Goal: Find specific page/section: Find specific page/section

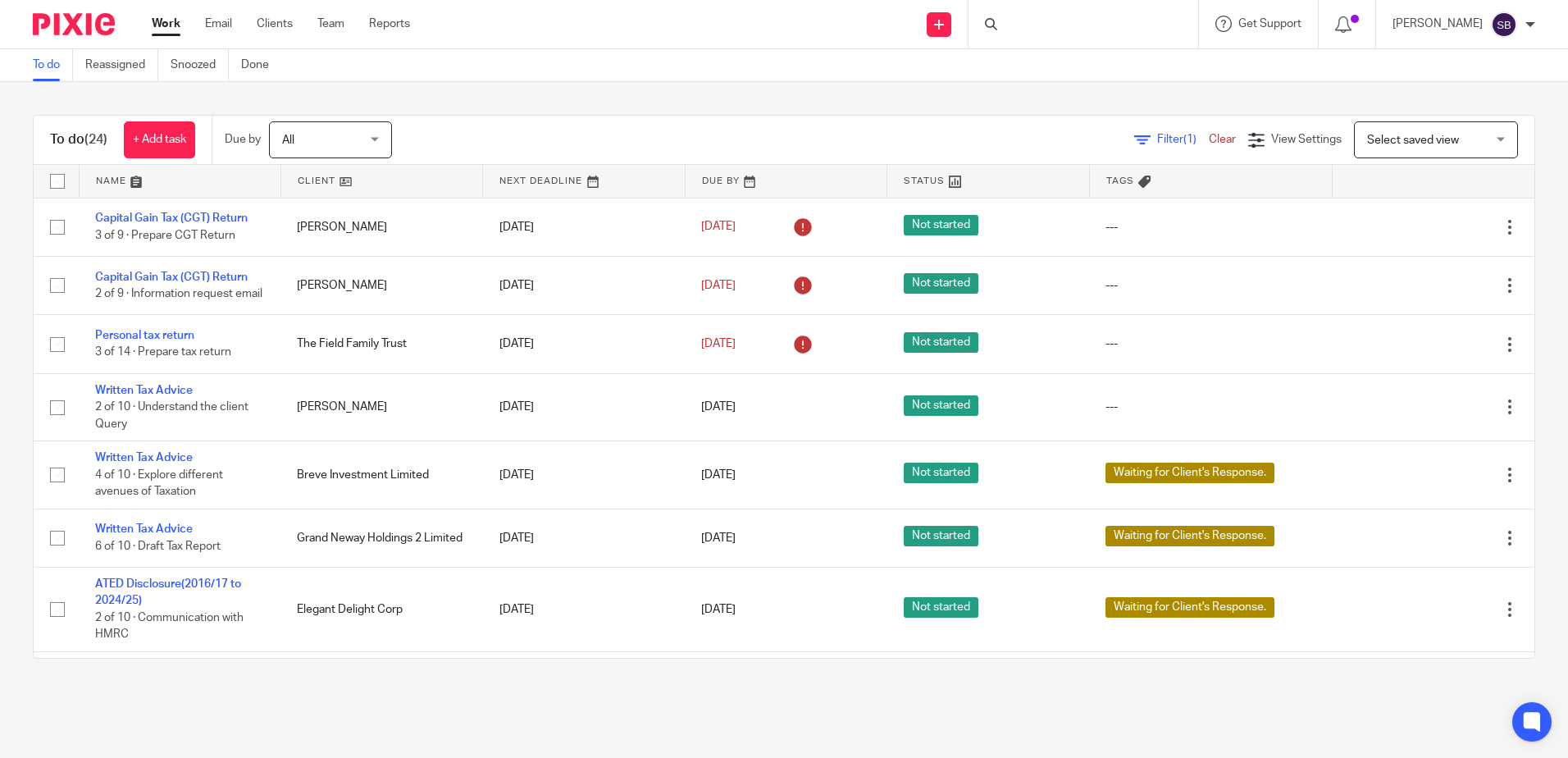
click at [1051, 23] on div at bounding box center [1083, 24] width 230 height 48
click at [1033, 23] on input "Search" at bounding box center [1075, 27] width 147 height 15
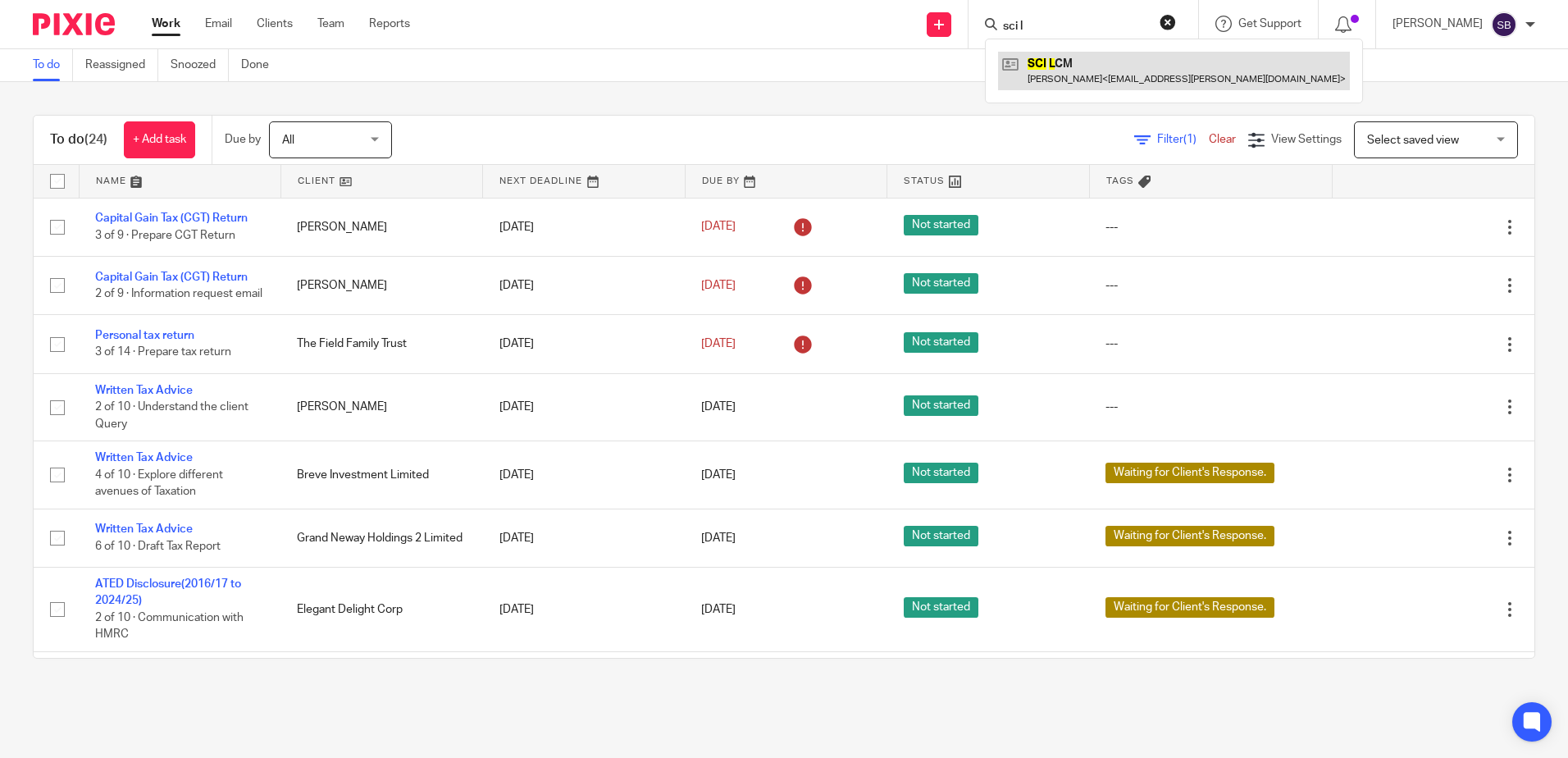
type input "sci l"
click at [1127, 69] on link at bounding box center [1174, 71] width 352 height 37
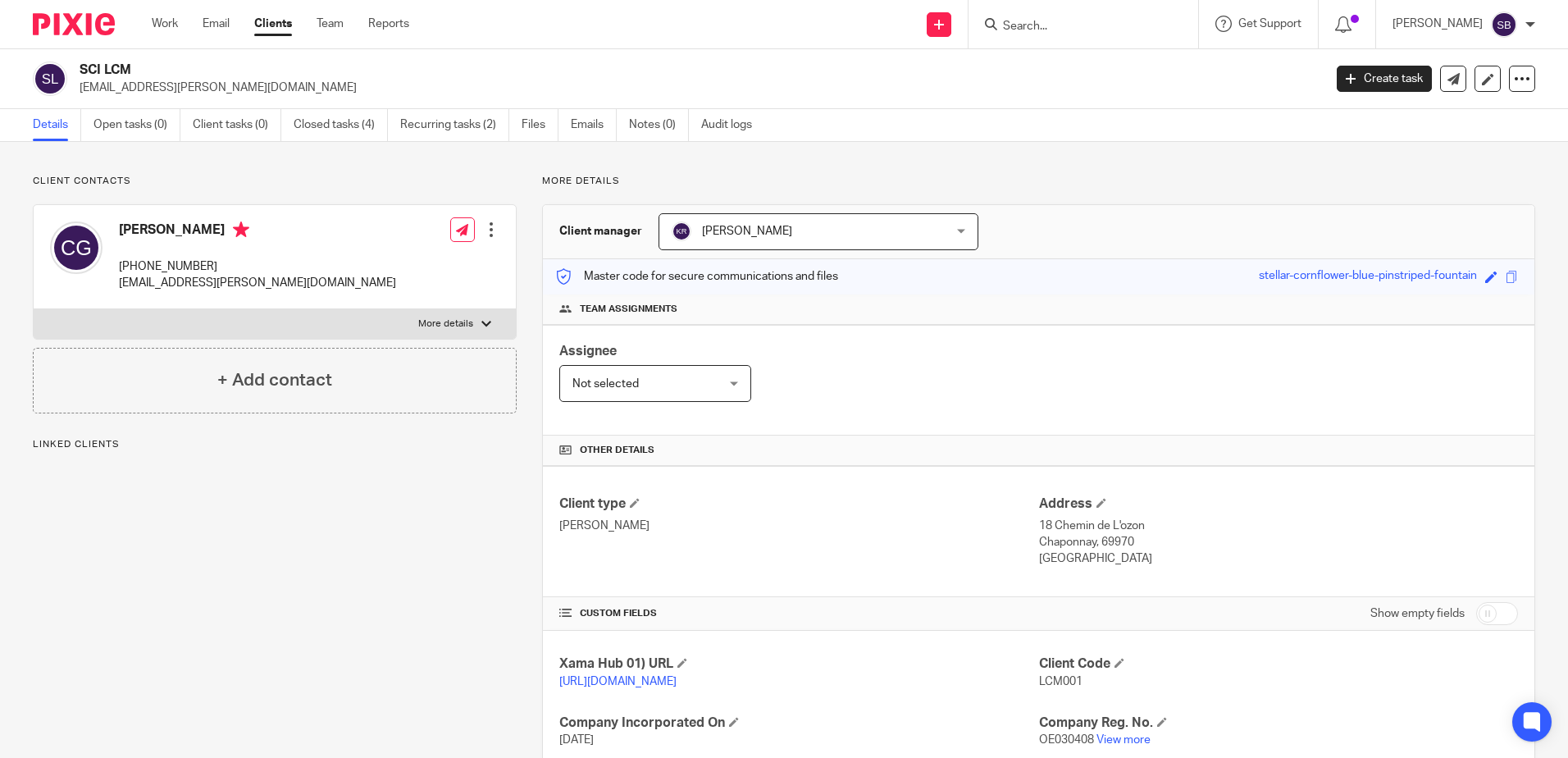
click at [904, 333] on div "Assignee Not selected Not selected Not selected Aarshika Awale Aayush Niraula A…" at bounding box center [1038, 380] width 992 height 111
drag, startPoint x: 904, startPoint y: 333, endPoint x: 666, endPoint y: 317, distance: 238.5
click at [661, 317] on div "Team assignments" at bounding box center [1038, 309] width 992 height 30
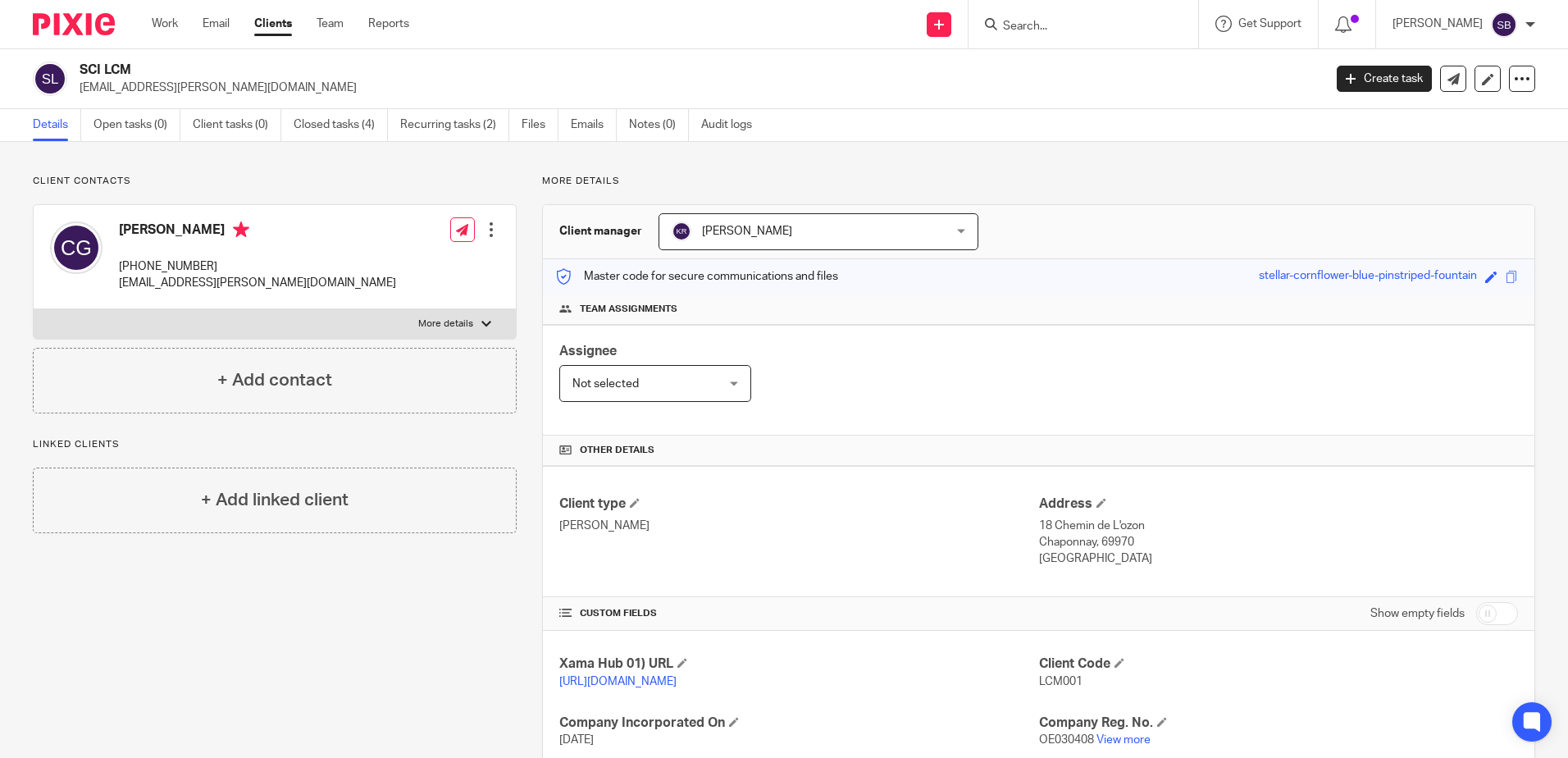
click at [676, 313] on h4 "Team assignments" at bounding box center [1038, 308] width 959 height 13
drag, startPoint x: 676, startPoint y: 313, endPoint x: 676, endPoint y: 332, distance: 19.0
click at [676, 332] on div "Assignee Not selected Not selected Not selected Aarshika Awale Aayush Niraula A…" at bounding box center [1038, 380] width 992 height 111
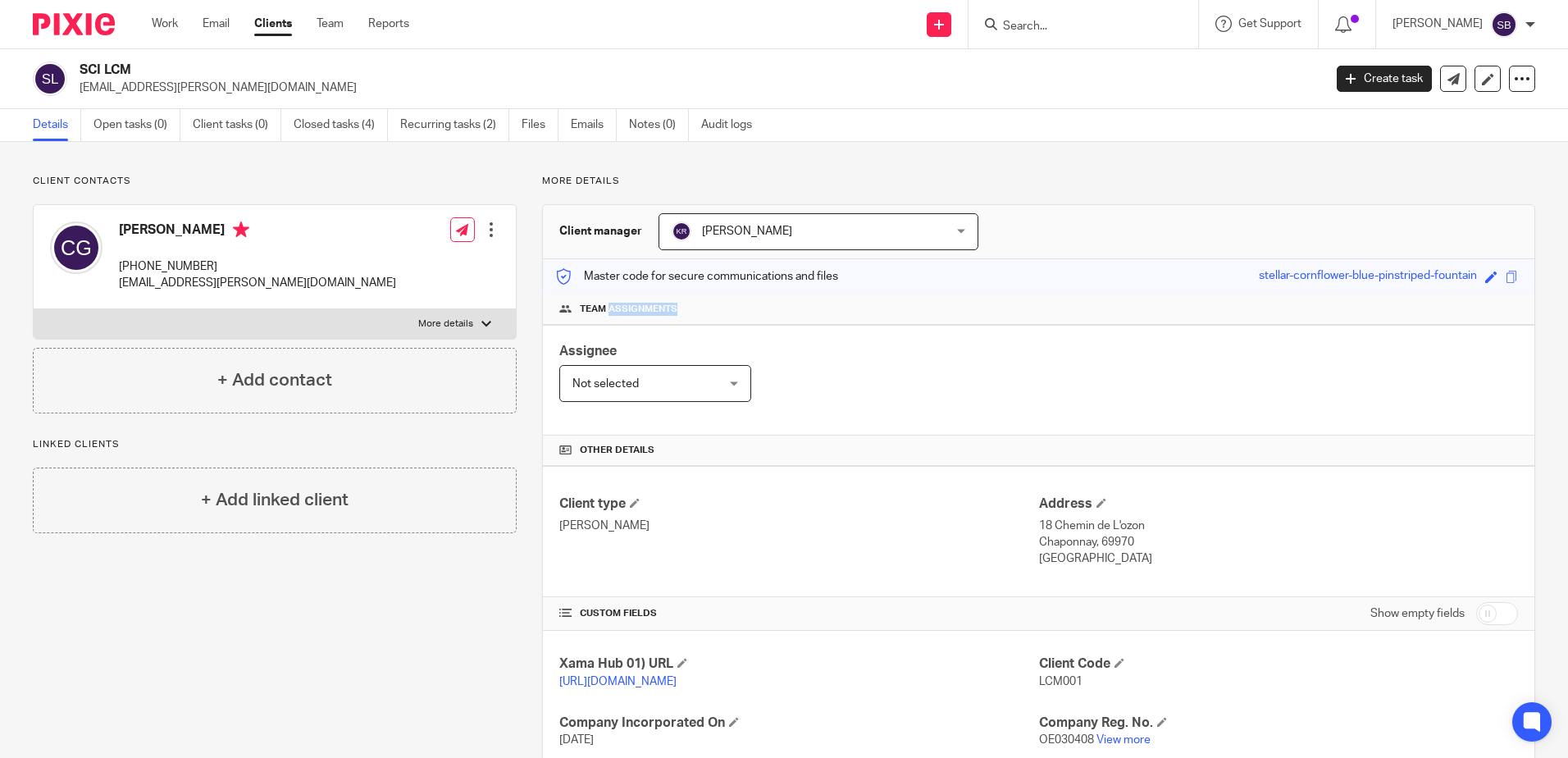
drag, startPoint x: 684, startPoint y: 307, endPoint x: 605, endPoint y: 305, distance: 79.0
click at [605, 305] on h4 "Team assignments" at bounding box center [1038, 308] width 959 height 13
click at [605, 305] on span "Team assignments" at bounding box center [628, 308] width 97 height 13
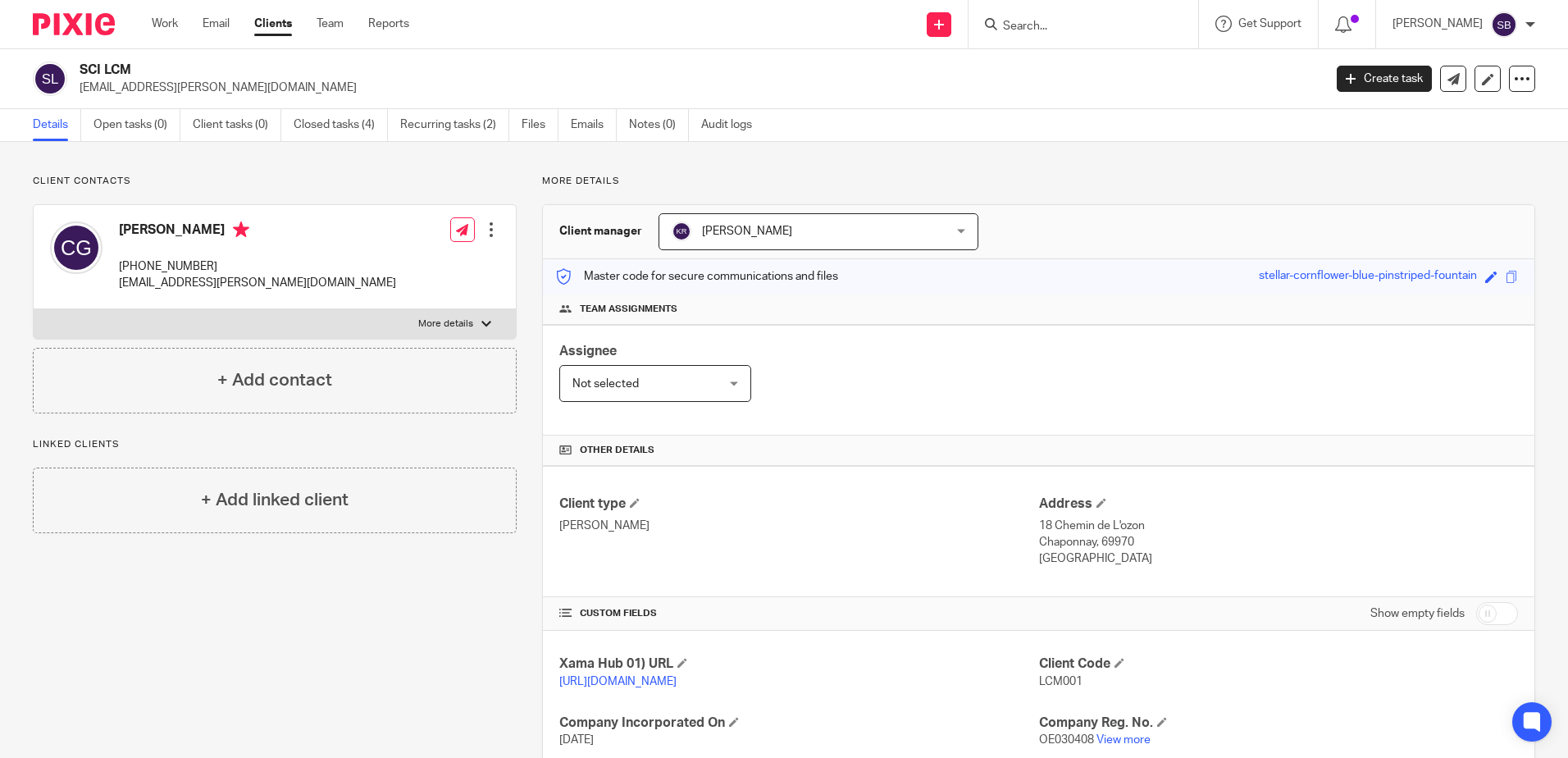
drag, startPoint x: 605, startPoint y: 305, endPoint x: 647, endPoint y: 353, distance: 63.8
click at [647, 353] on div "Assignee" at bounding box center [655, 352] width 192 height 19
click at [350, 131] on link "Closed tasks (4)" at bounding box center [340, 125] width 94 height 32
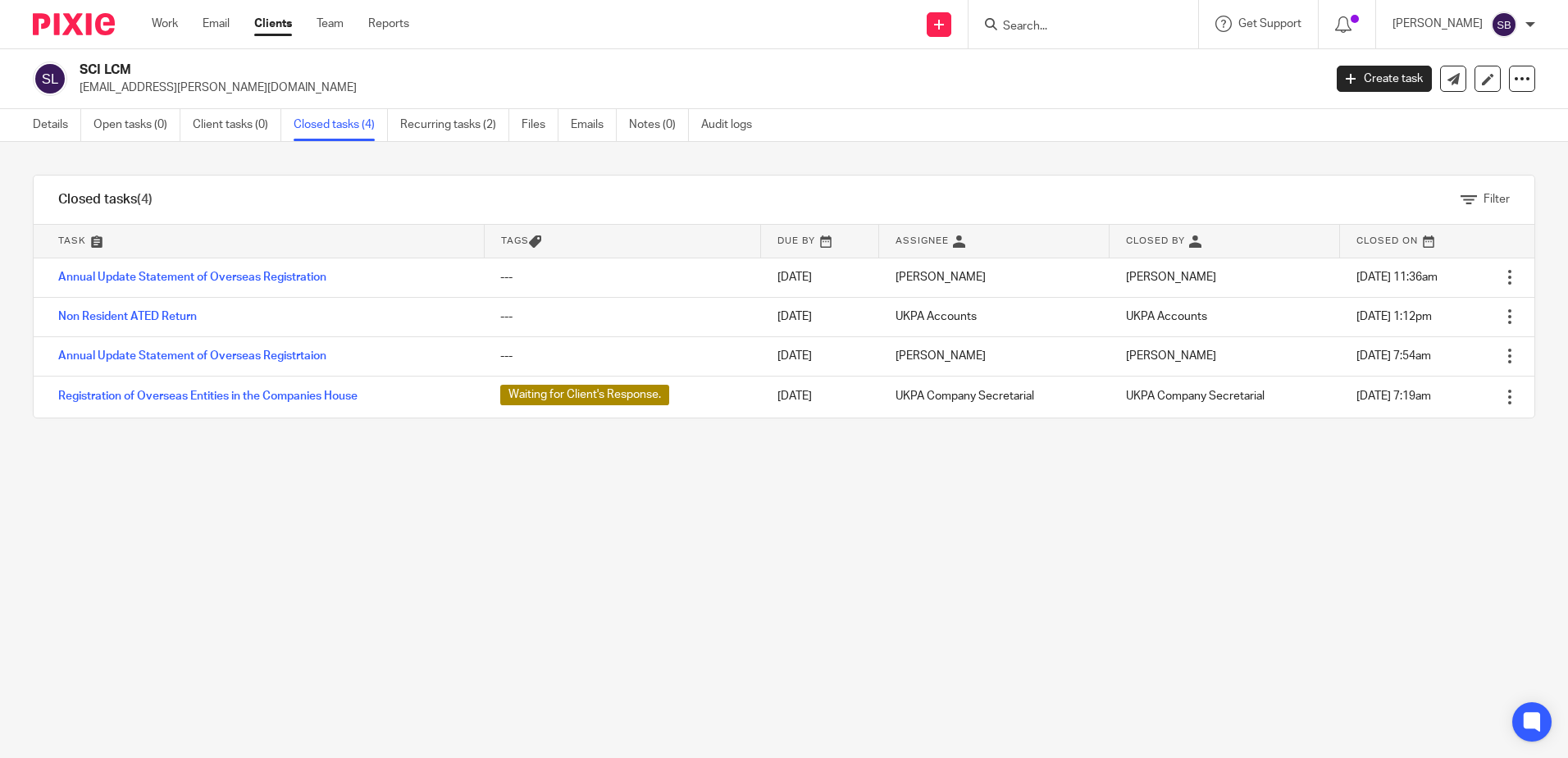
click at [517, 535] on div "Filter tasks Only show tasks matching all of these conditions 1 Task name Is Is…" at bounding box center [784, 451] width 1568 height 617
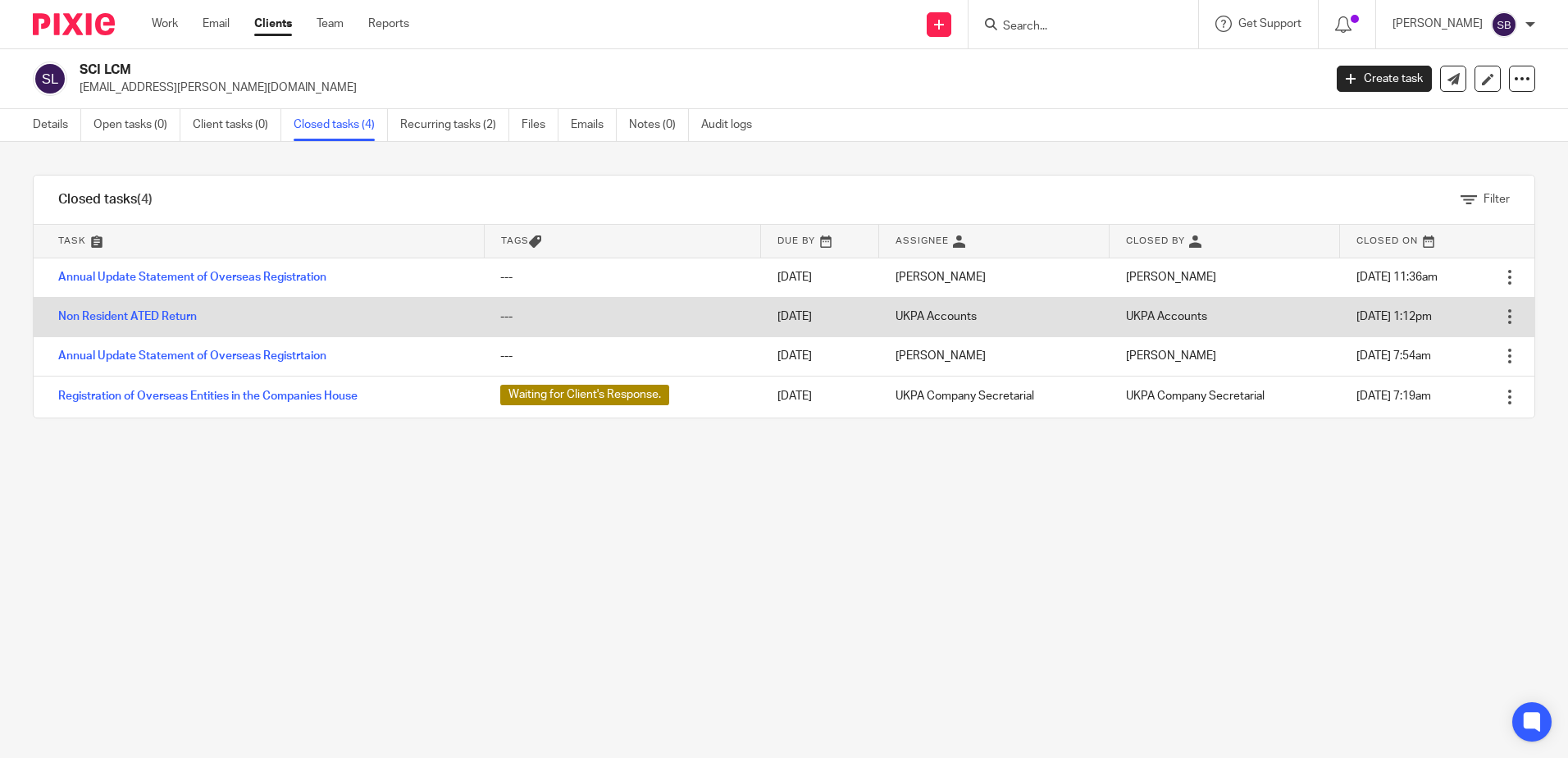
click at [142, 322] on td "Non Resident ATED Return" at bounding box center [258, 317] width 450 height 39
click at [157, 312] on link "Non Resident ATED Return" at bounding box center [127, 317] width 138 height 12
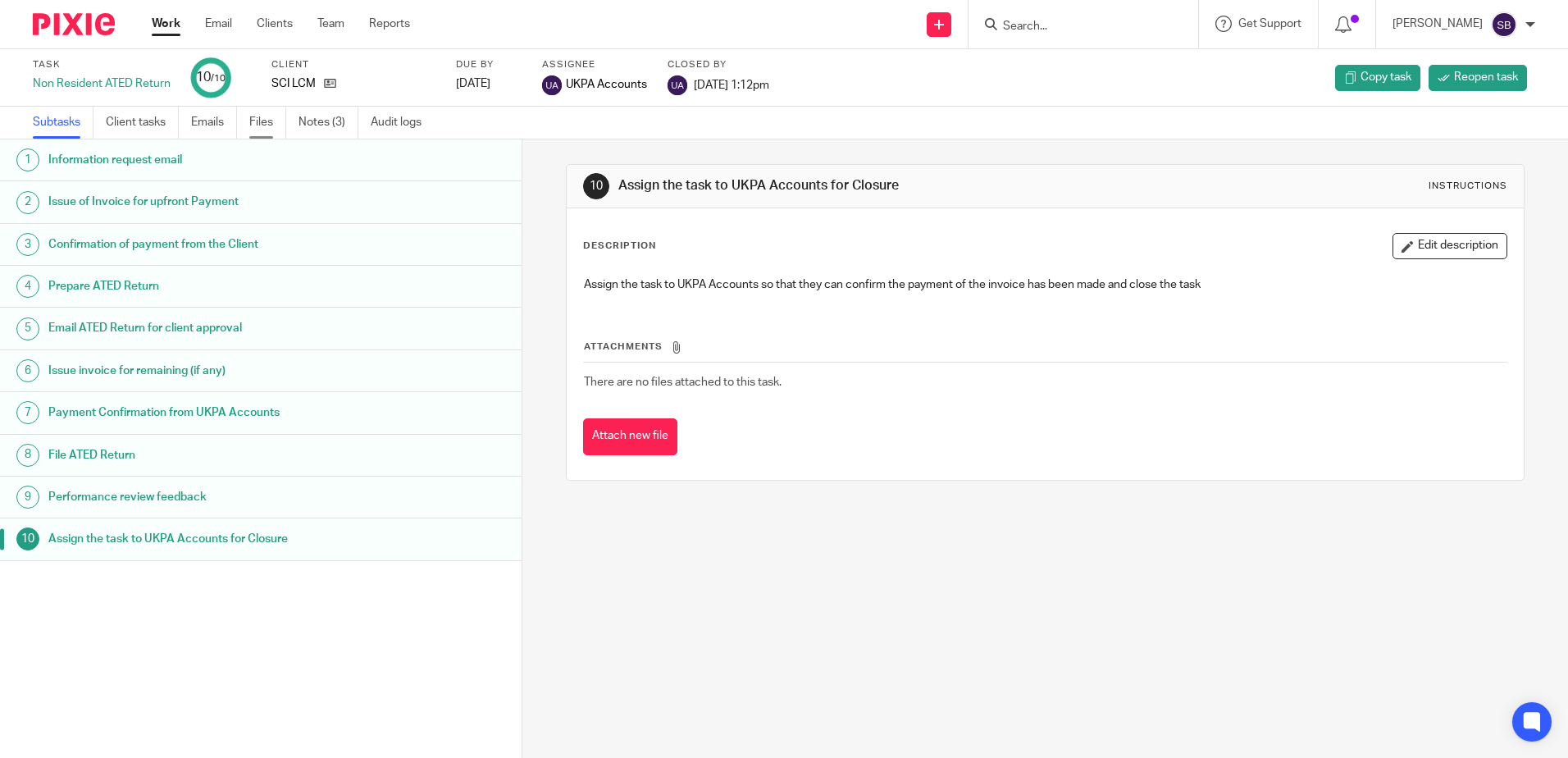
click at [286, 117] on link "Files" at bounding box center [268, 123] width 37 height 32
click at [316, 120] on link "Notes (3)" at bounding box center [328, 123] width 60 height 32
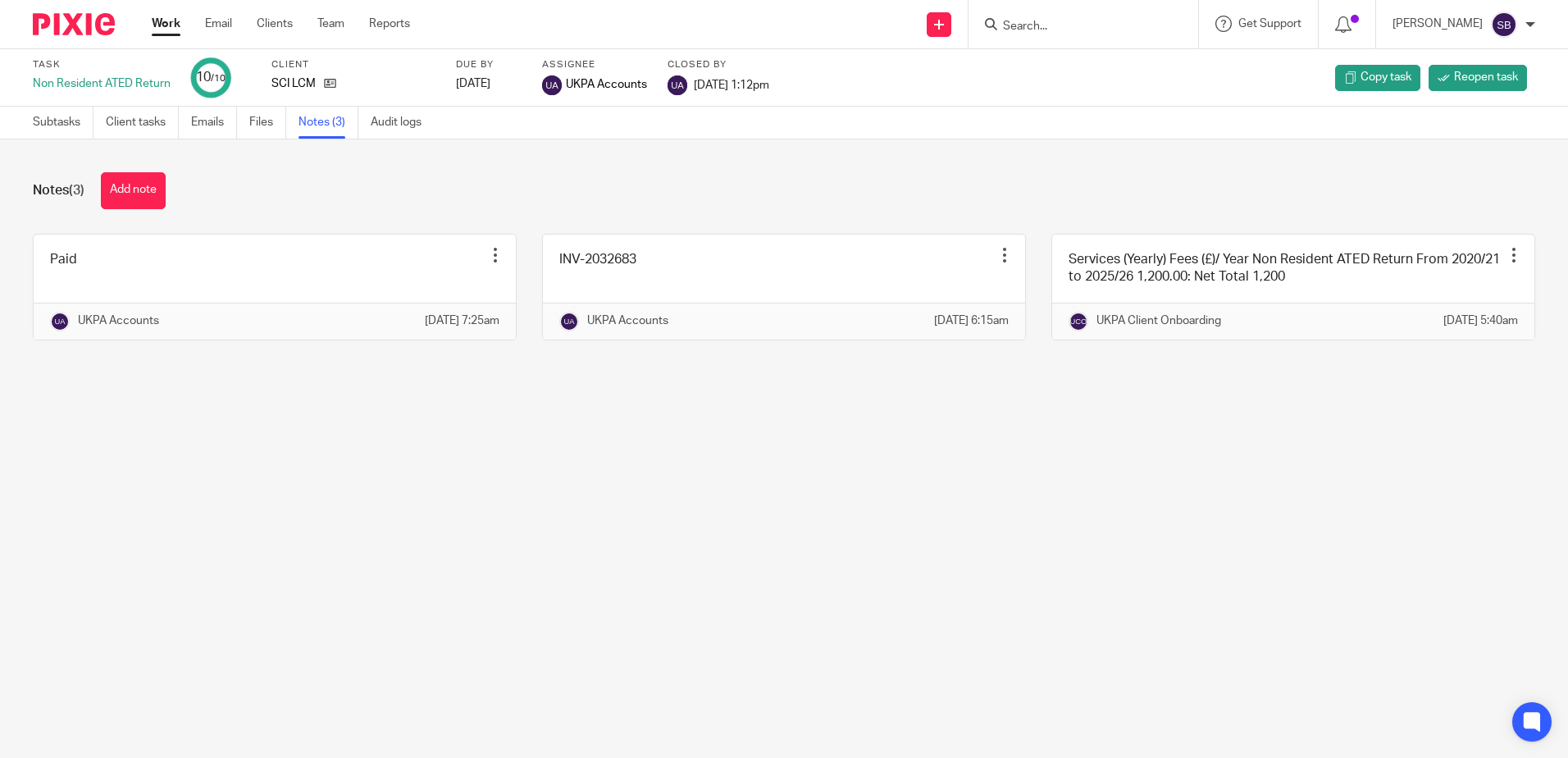
drag, startPoint x: 992, startPoint y: 448, endPoint x: 1141, endPoint y: 229, distance: 264.9
click at [993, 448] on main "Task Non Resident ATED Return 10 /10 Client SCI LCM Due by [DATE] Assignee UKPA…" at bounding box center [784, 379] width 1568 height 758
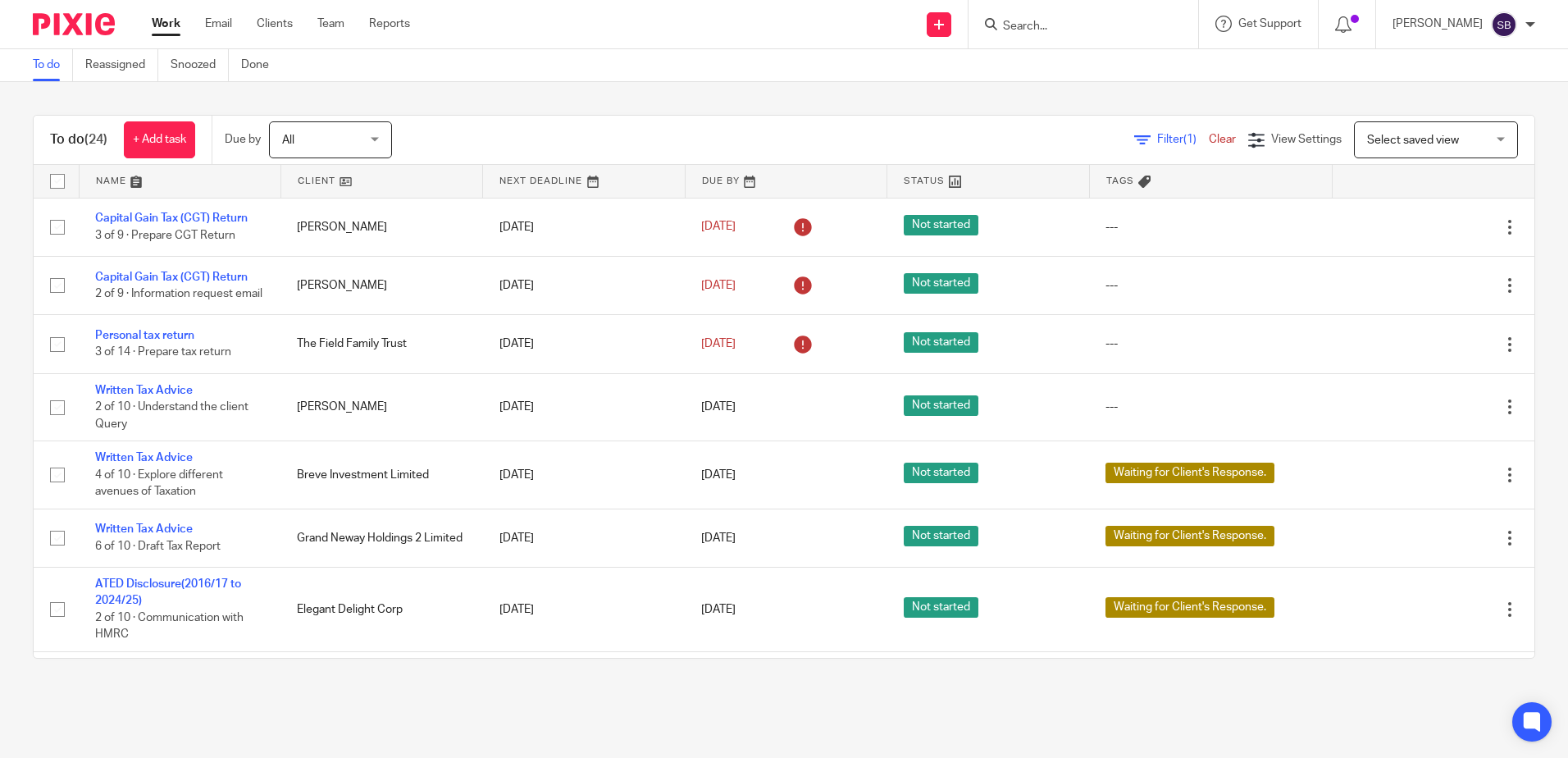
click at [1068, 22] on input "Search" at bounding box center [1075, 27] width 147 height 15
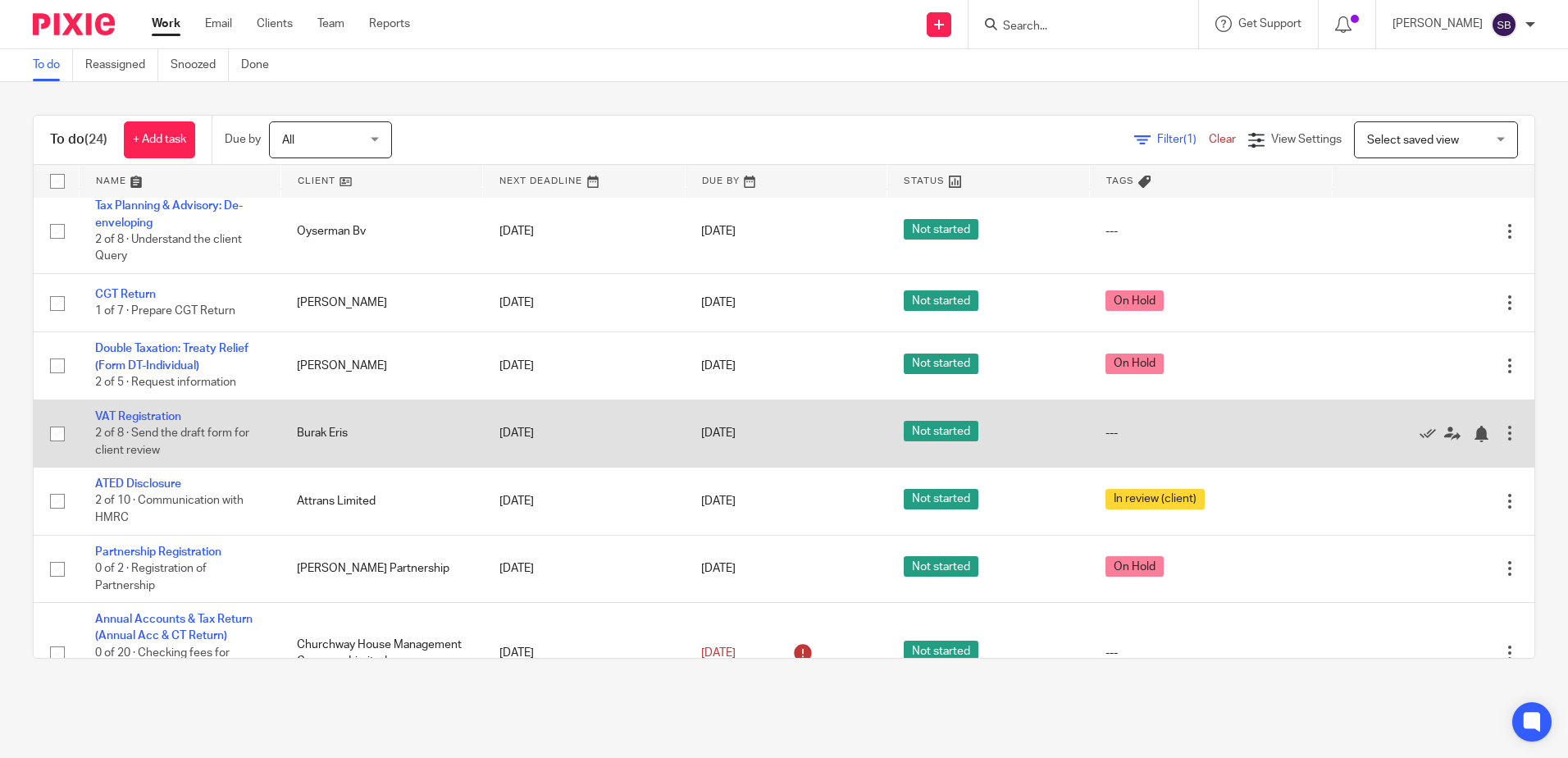
scroll to position [738, 0]
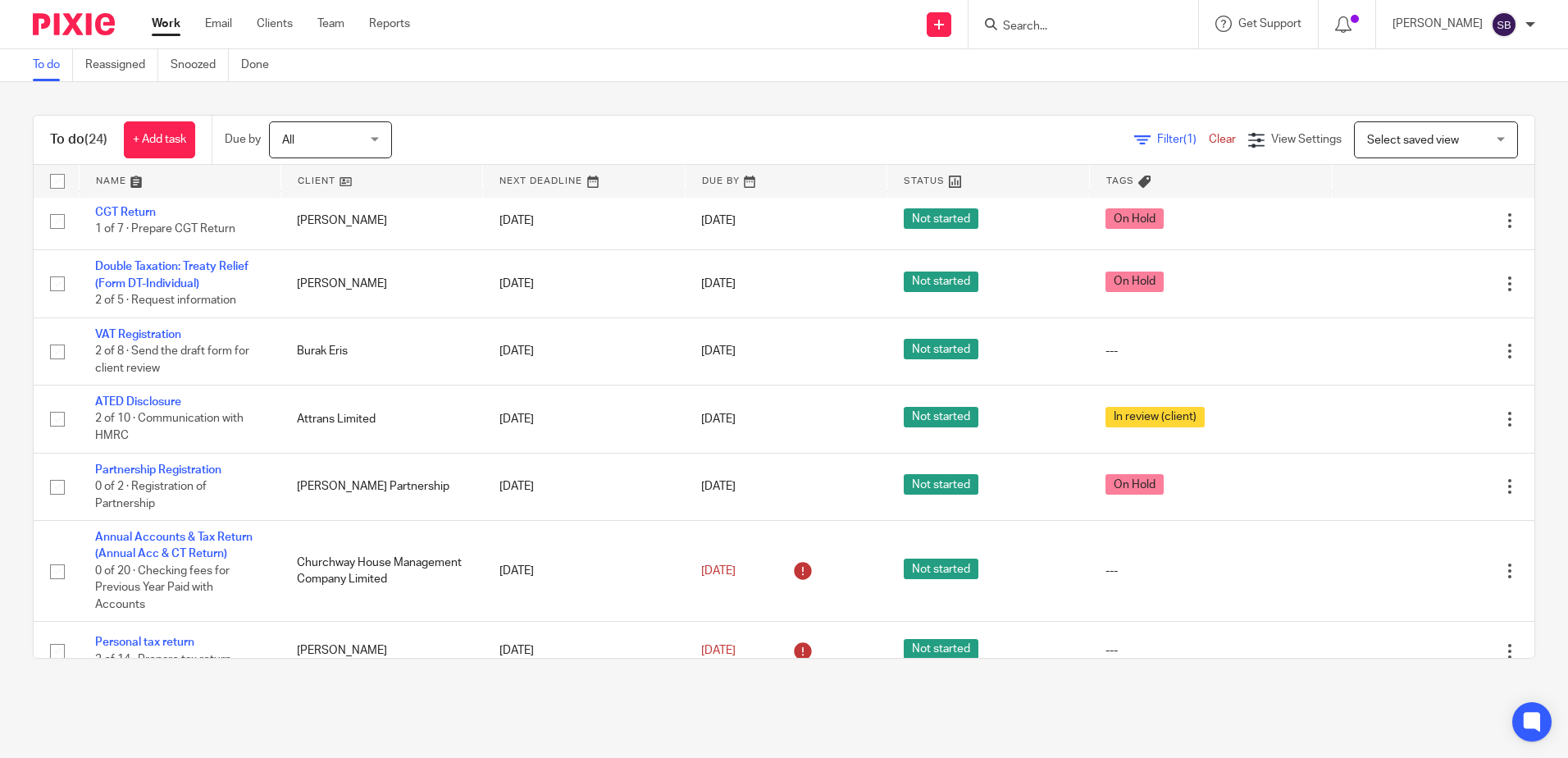
click at [1060, 25] on input "Search" at bounding box center [1075, 27] width 147 height 15
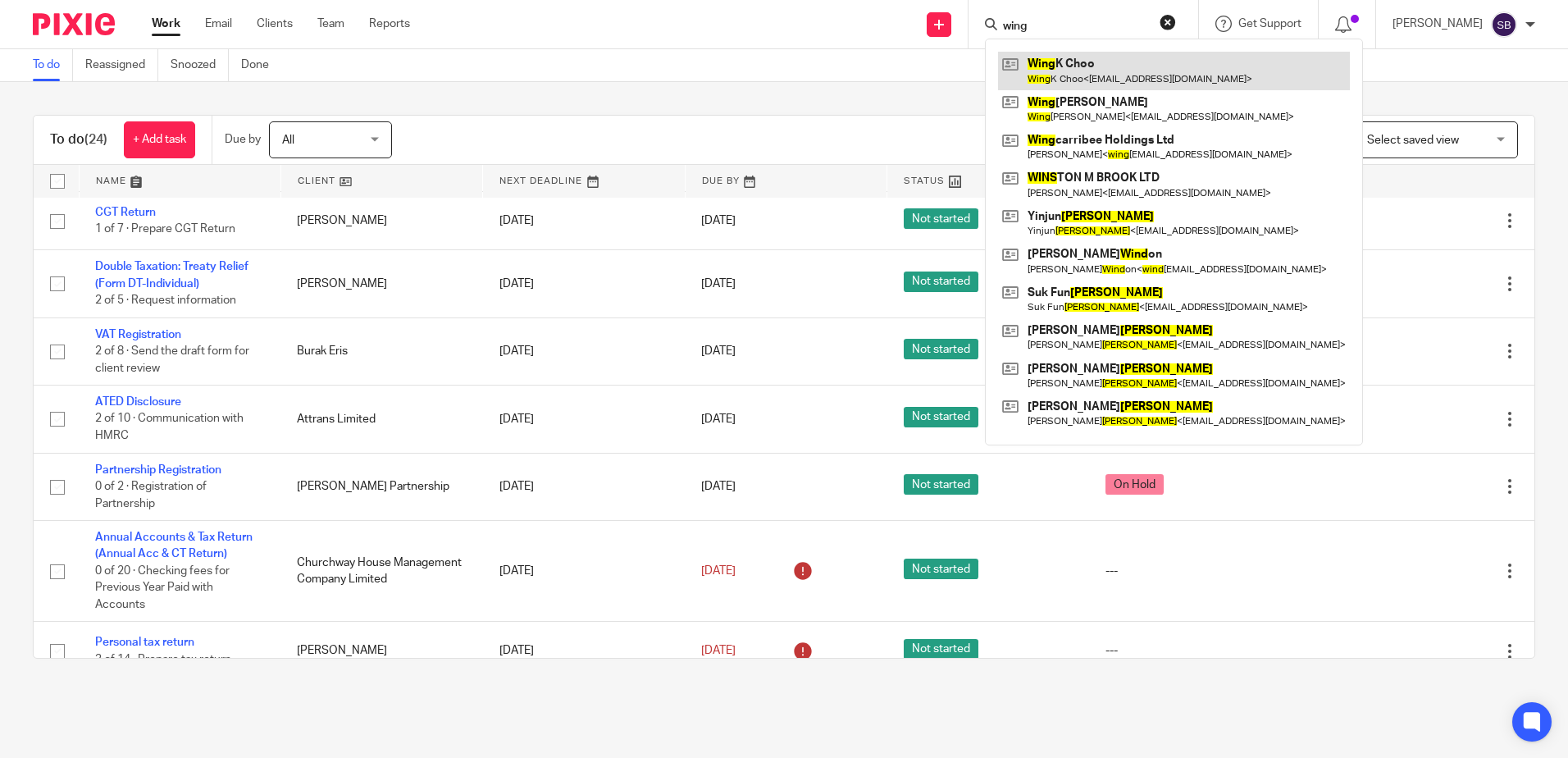
type input "wing"
click at [1119, 74] on link at bounding box center [1174, 71] width 352 height 37
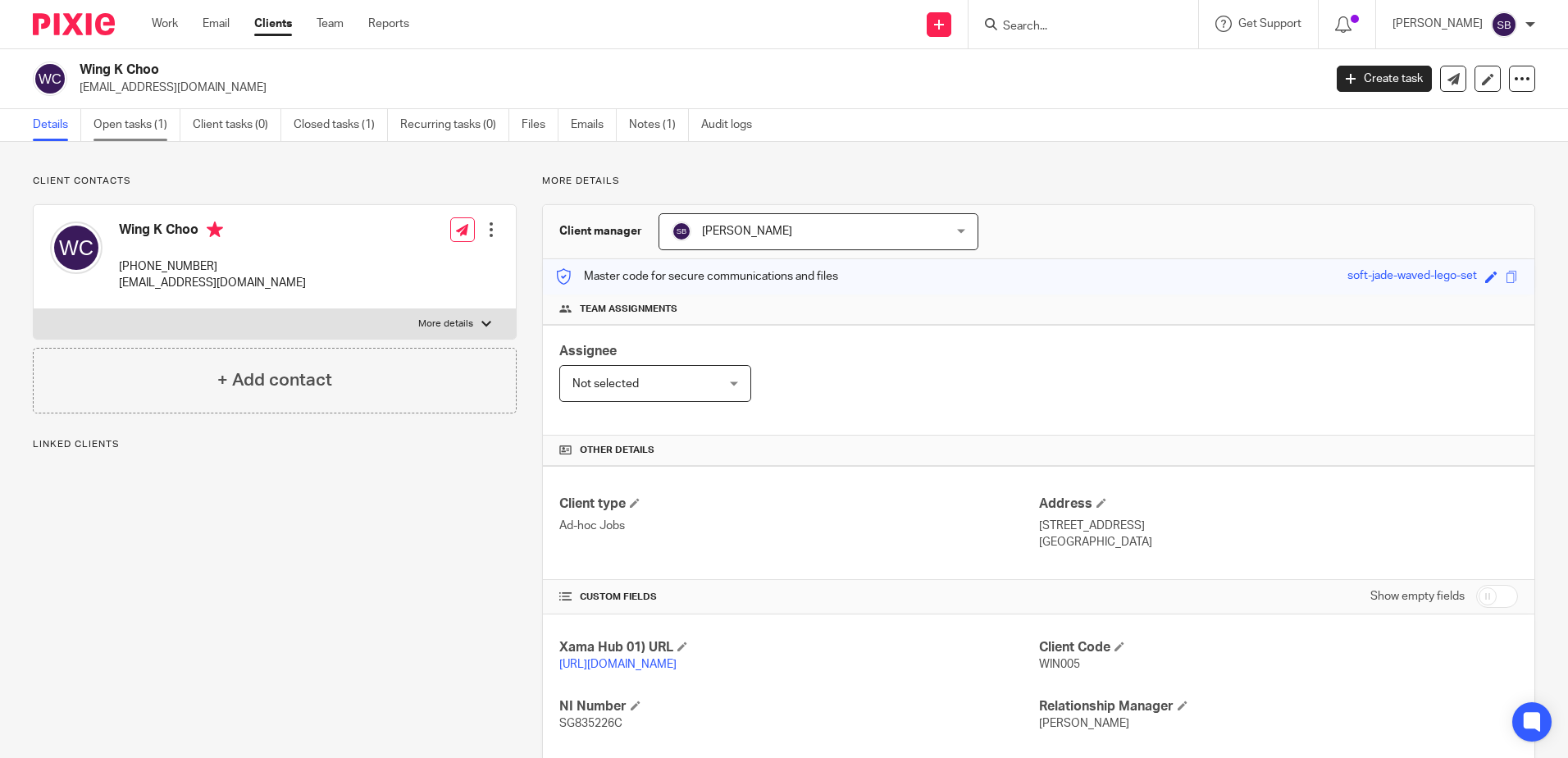
click at [141, 115] on link "Open tasks (1)" at bounding box center [136, 125] width 87 height 32
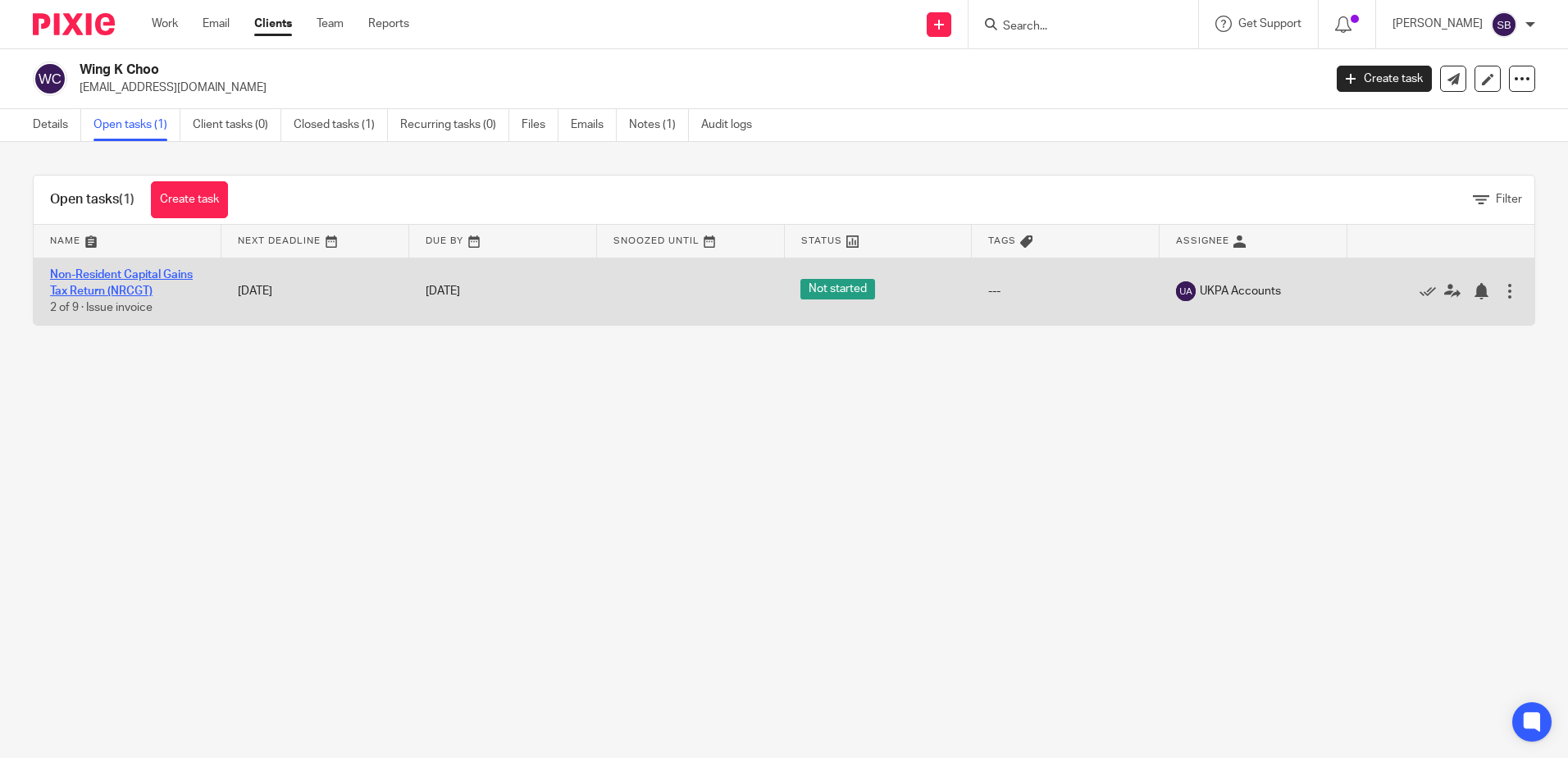
click at [146, 274] on link "Non-Resident Capital Gains Tax Return (NRCGT)" at bounding box center [121, 283] width 142 height 27
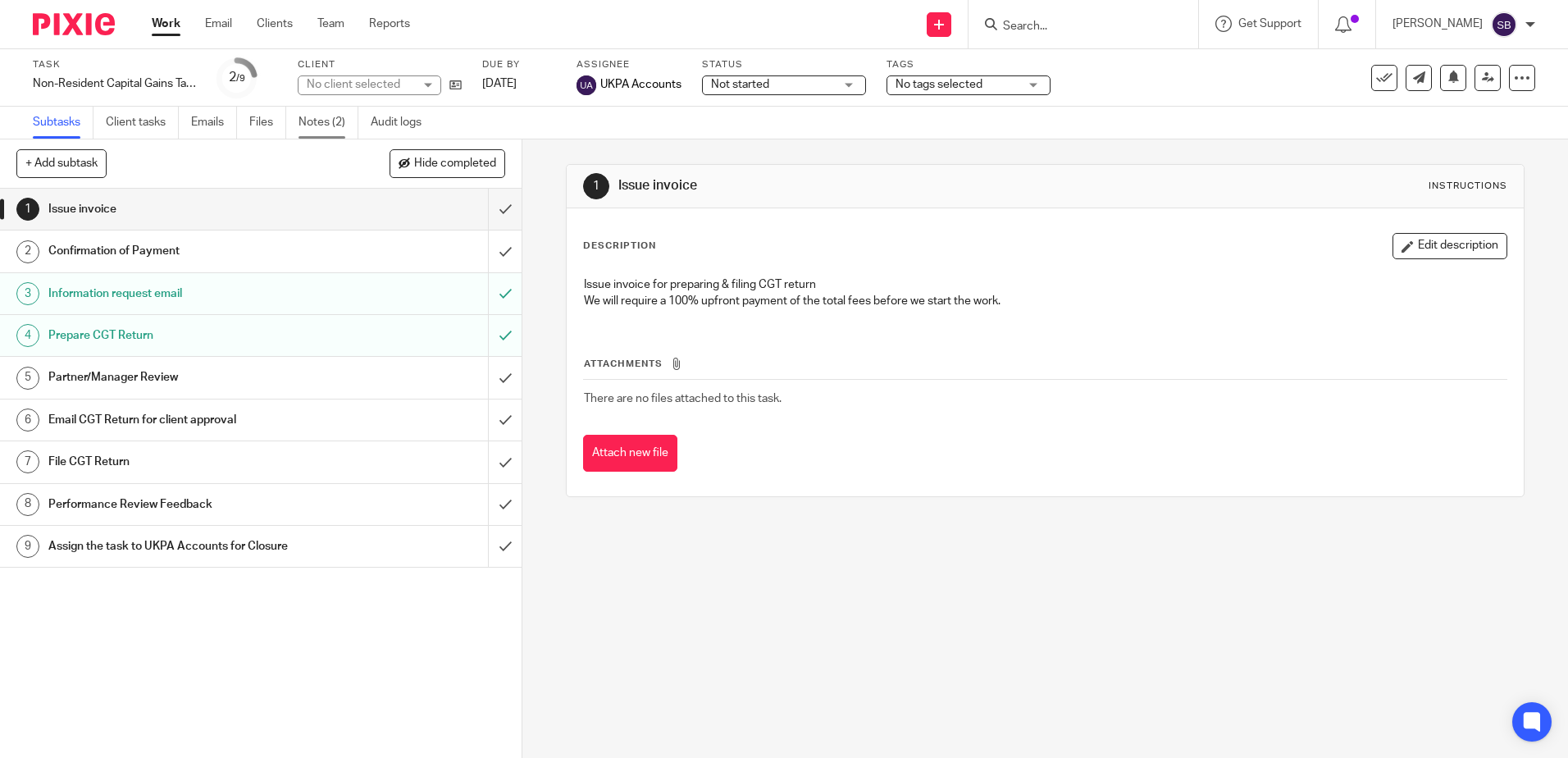
click at [335, 119] on link "Notes (2)" at bounding box center [328, 123] width 60 height 32
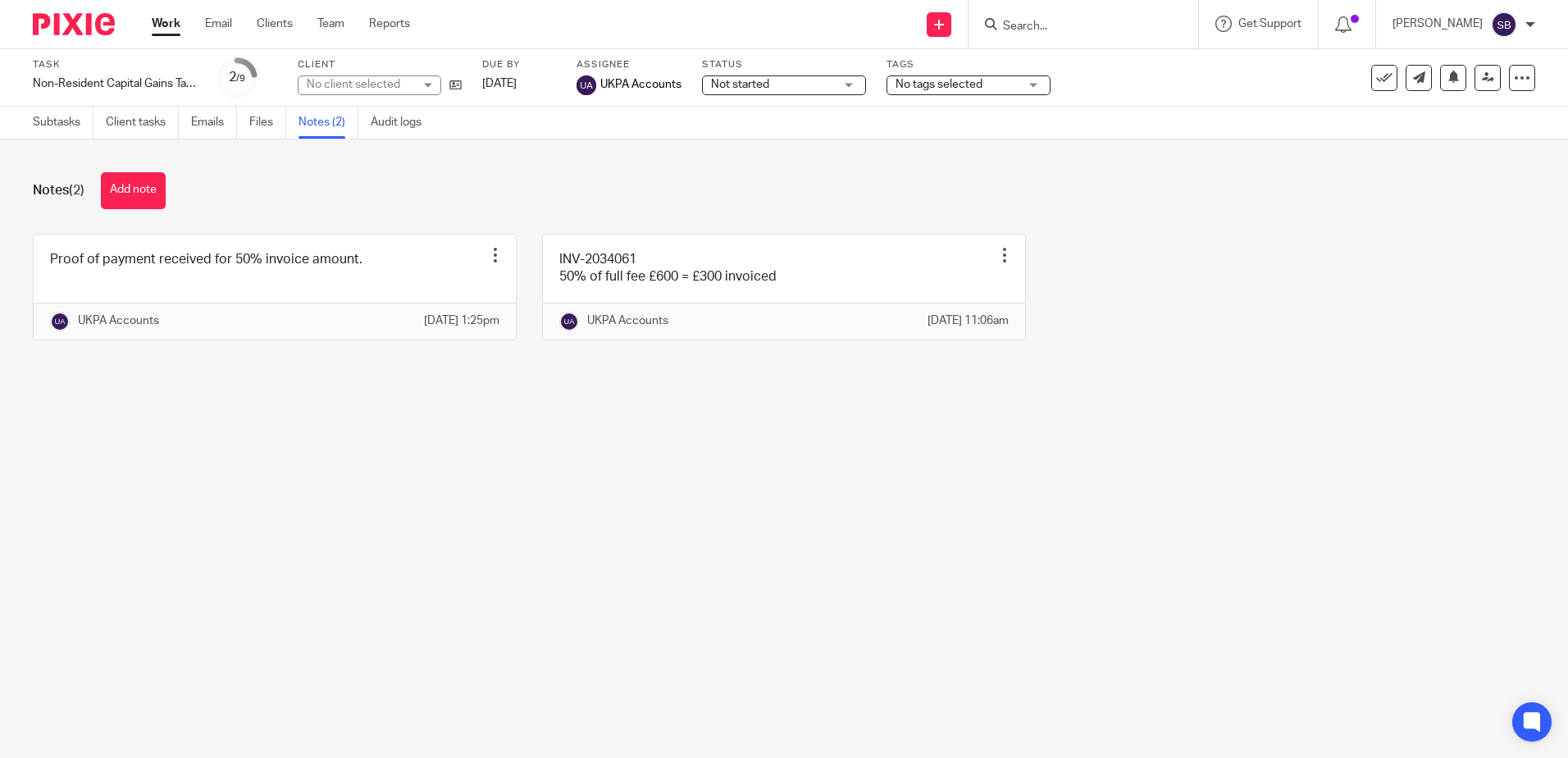
click at [560, 432] on main "Task Non-Resident Capital Gains Tax Return (NRCGT) Save Non-Resident Capital Ga…" at bounding box center [784, 379] width 1568 height 758
click at [497, 398] on div "Notes (2) Add note Proof of payment received for 50% invoice amount. Edit note …" at bounding box center [784, 268] width 1568 height 258
